Goal: Find specific page/section: Find specific page/section

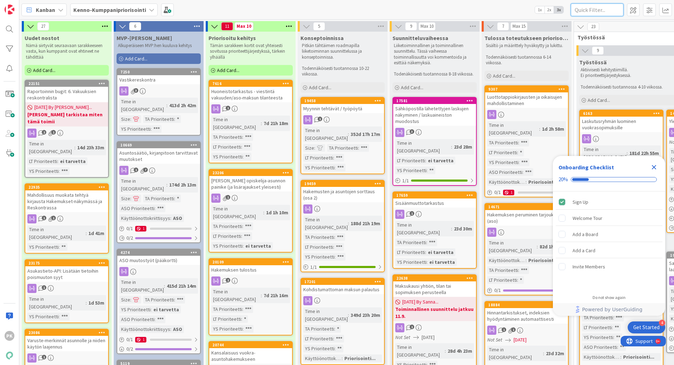
click at [593, 9] on input "text" at bounding box center [597, 10] width 53 height 13
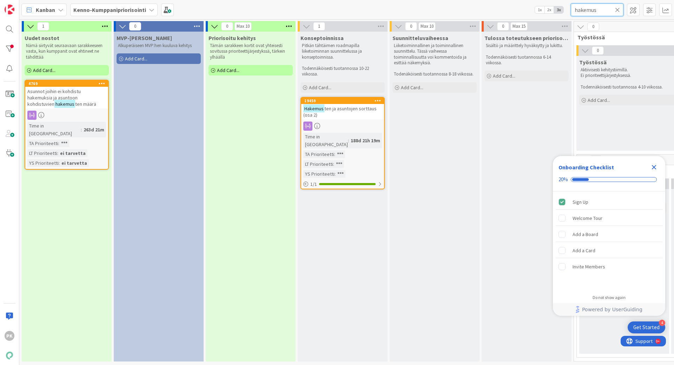
click at [603, 7] on input "hakemus" at bounding box center [597, 10] width 53 height 13
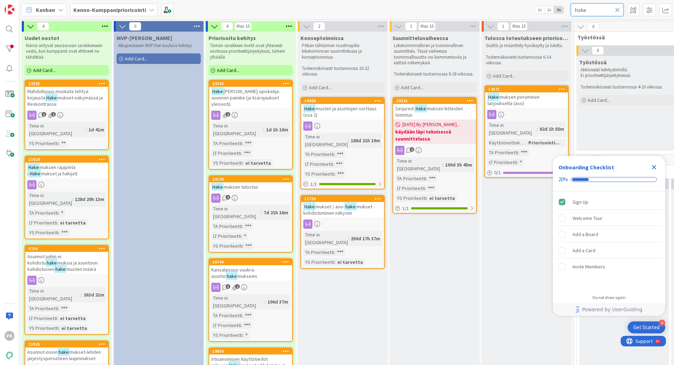
type input "hake"
click at [72, 171] on link "21024 Hake muksen rajapinta ( Hake mukset ja hakijat) Time in Column : 128d 20h…" at bounding box center [67, 197] width 84 height 84
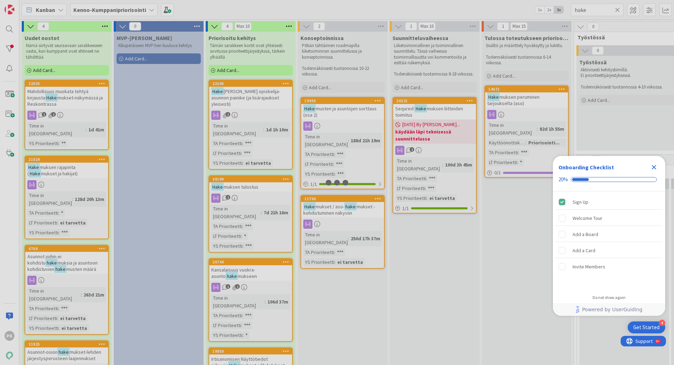
click at [72, 171] on div at bounding box center [337, 182] width 674 height 365
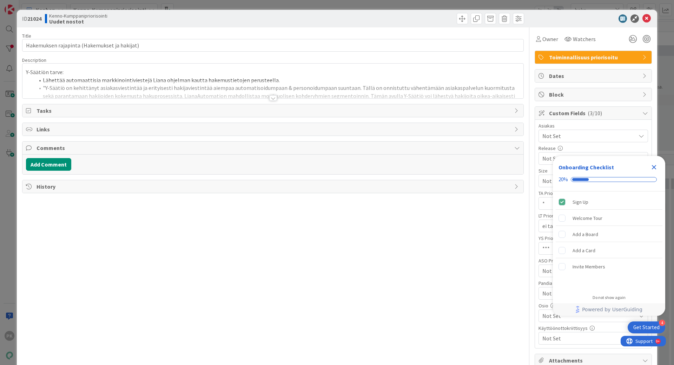
click at [269, 97] on div at bounding box center [273, 98] width 8 height 6
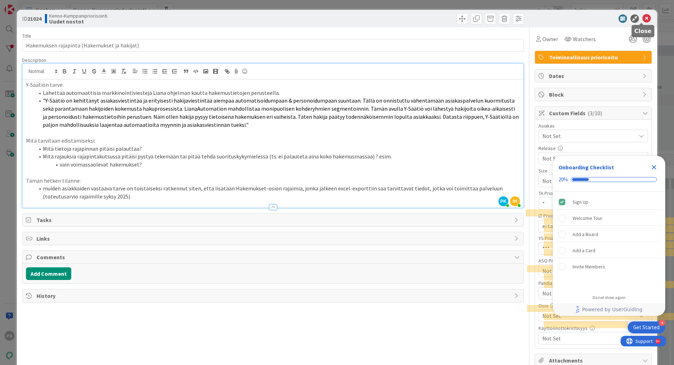
click at [642, 18] on icon at bounding box center [646, 18] width 8 height 8
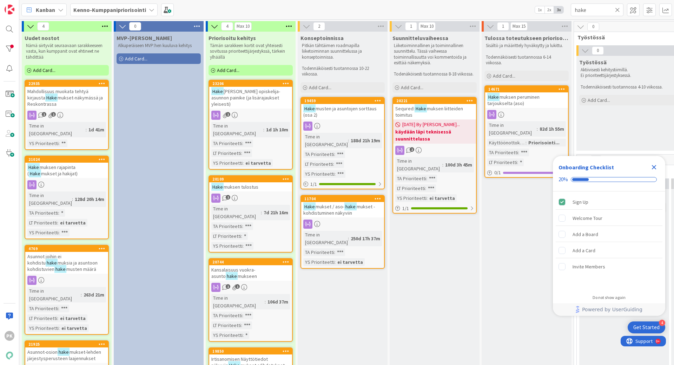
click at [653, 165] on icon "Close Checklist" at bounding box center [654, 167] width 8 height 8
